Goal: Task Accomplishment & Management: Manage account settings

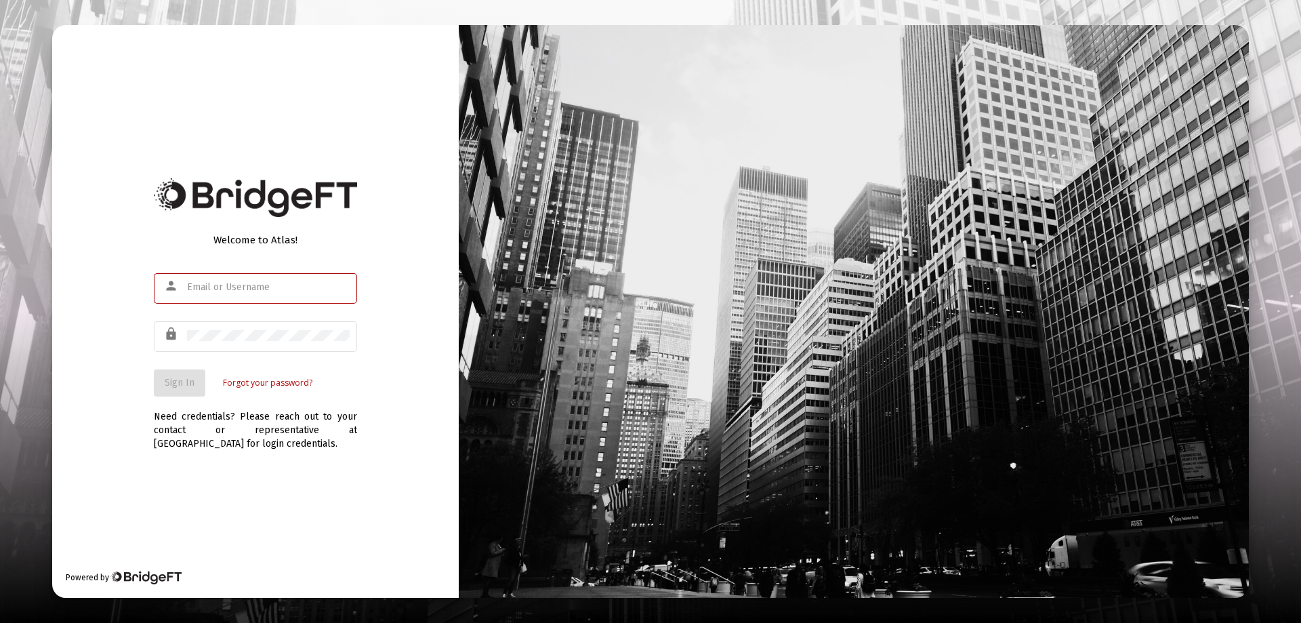
type input "[PERSON_NAME][EMAIL_ADDRESS][PERSON_NAME][DOMAIN_NAME]"
click at [181, 382] on span "Sign In" at bounding box center [180, 383] width 30 height 12
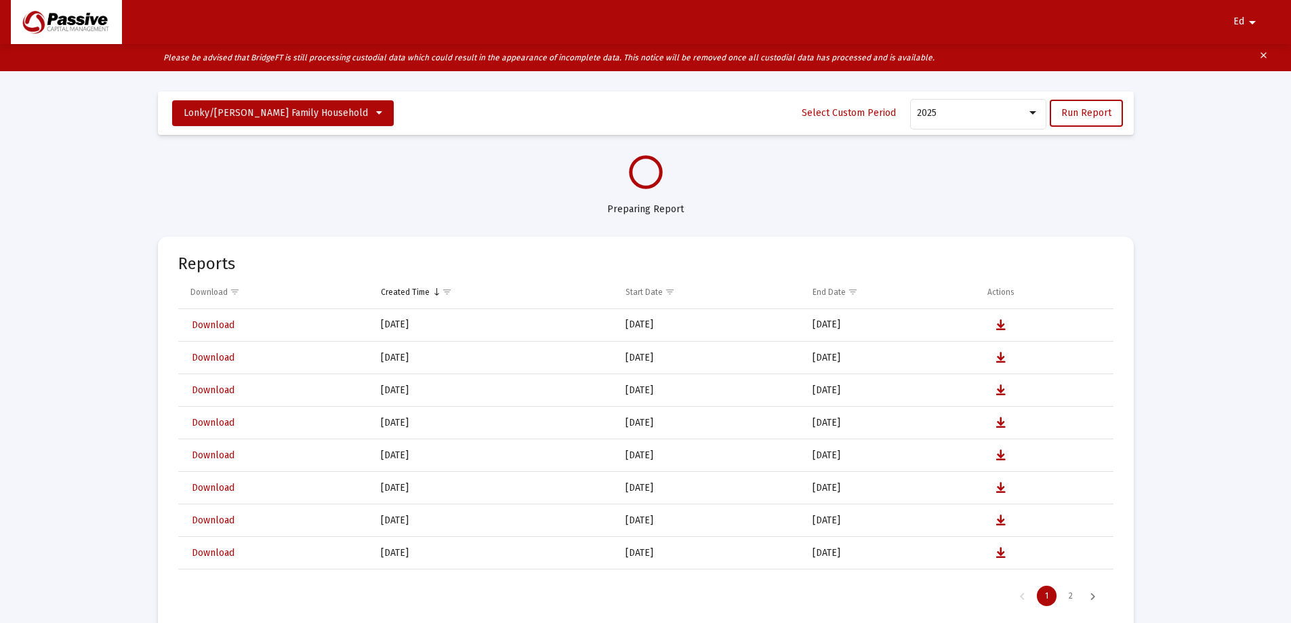
select select "View all"
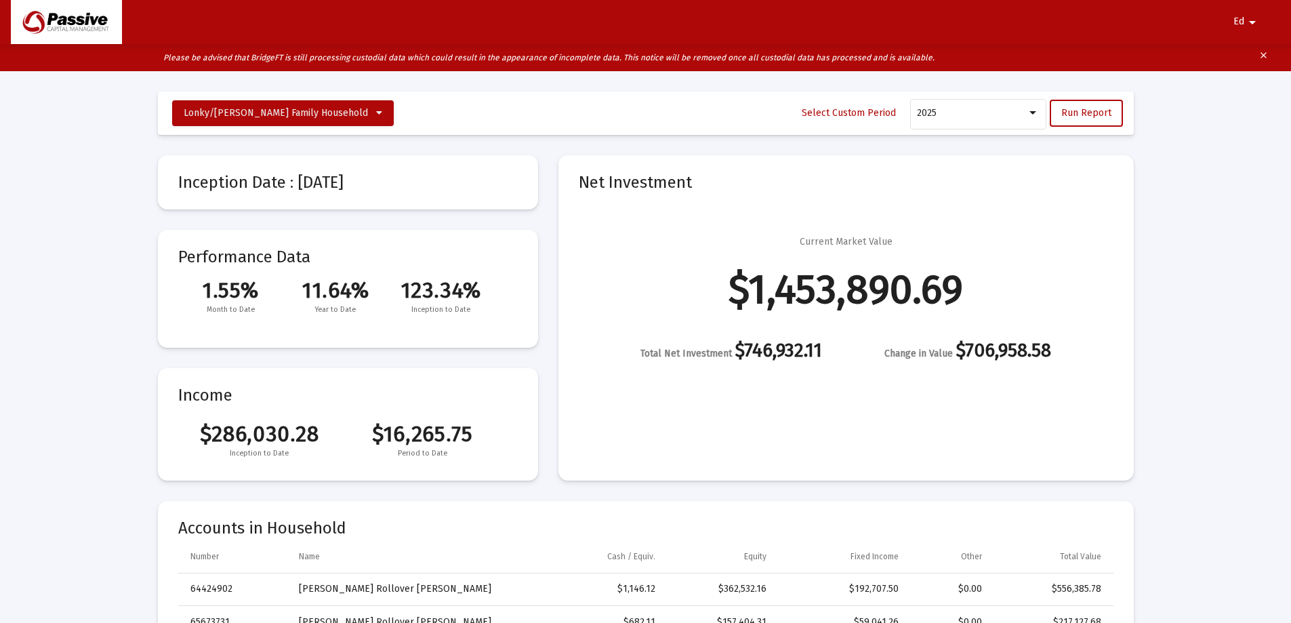
click at [1239, 19] on span "Ed" at bounding box center [1239, 22] width 11 height 12
click at [1244, 58] on button "Logout" at bounding box center [1239, 57] width 76 height 33
